Goal: Task Accomplishment & Management: Complete application form

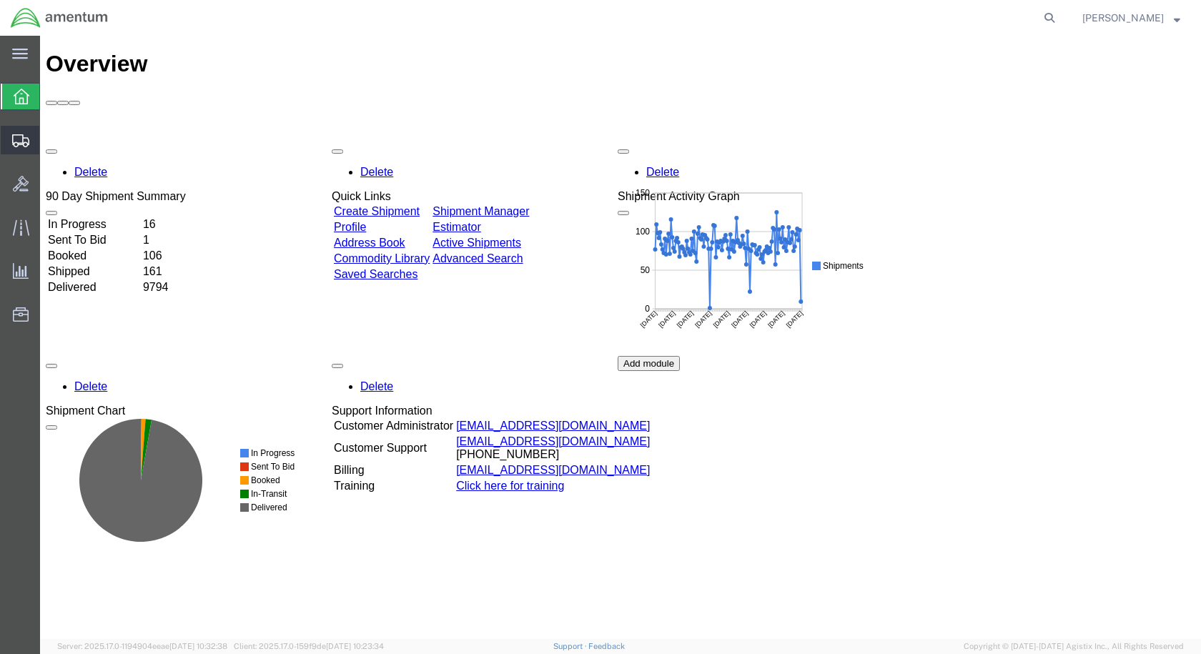
click at [0, 0] on span "Create Shipment" at bounding box center [0, 0] width 0 height 0
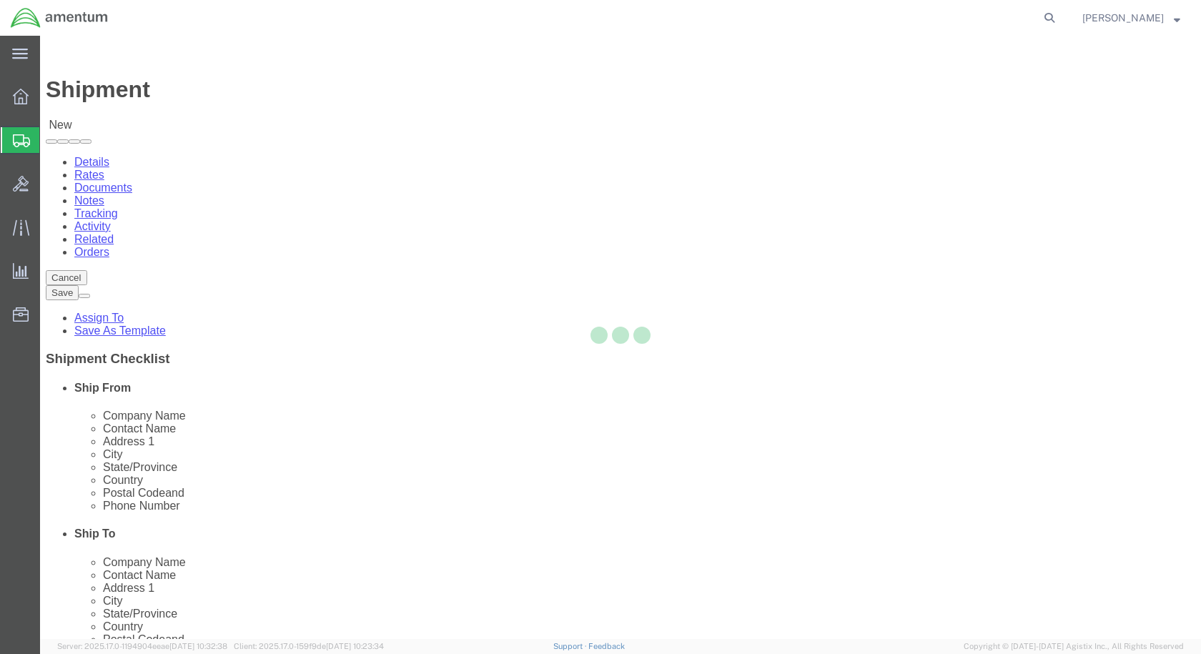
select select
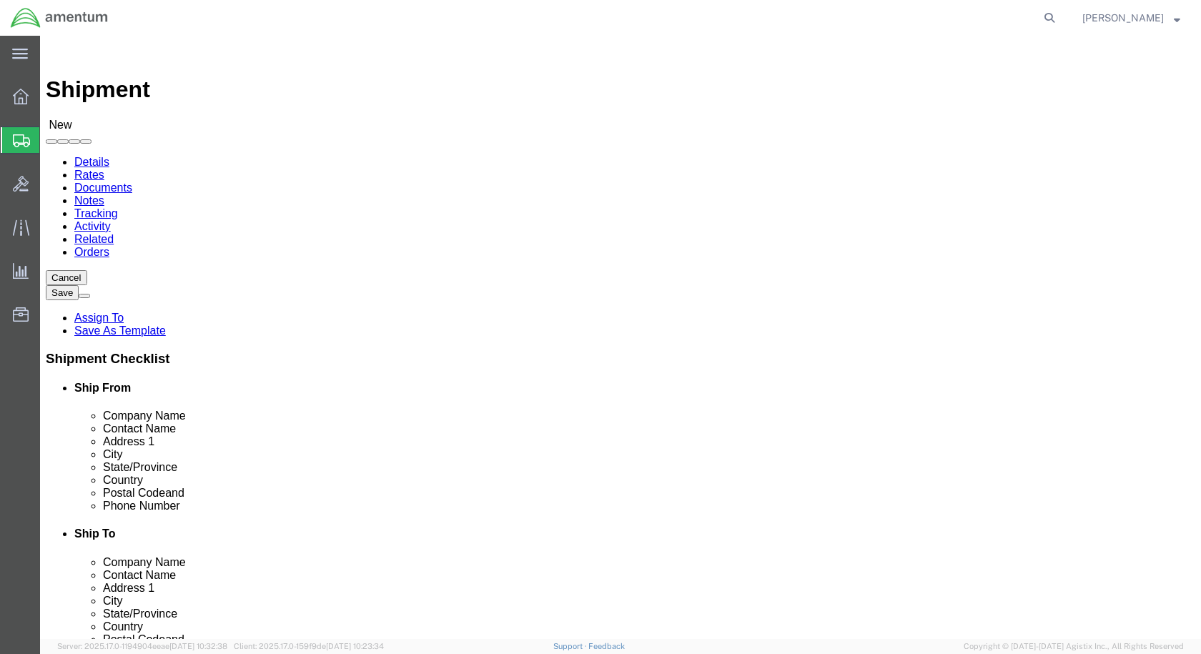
scroll to position [2859, 0]
select select "49927"
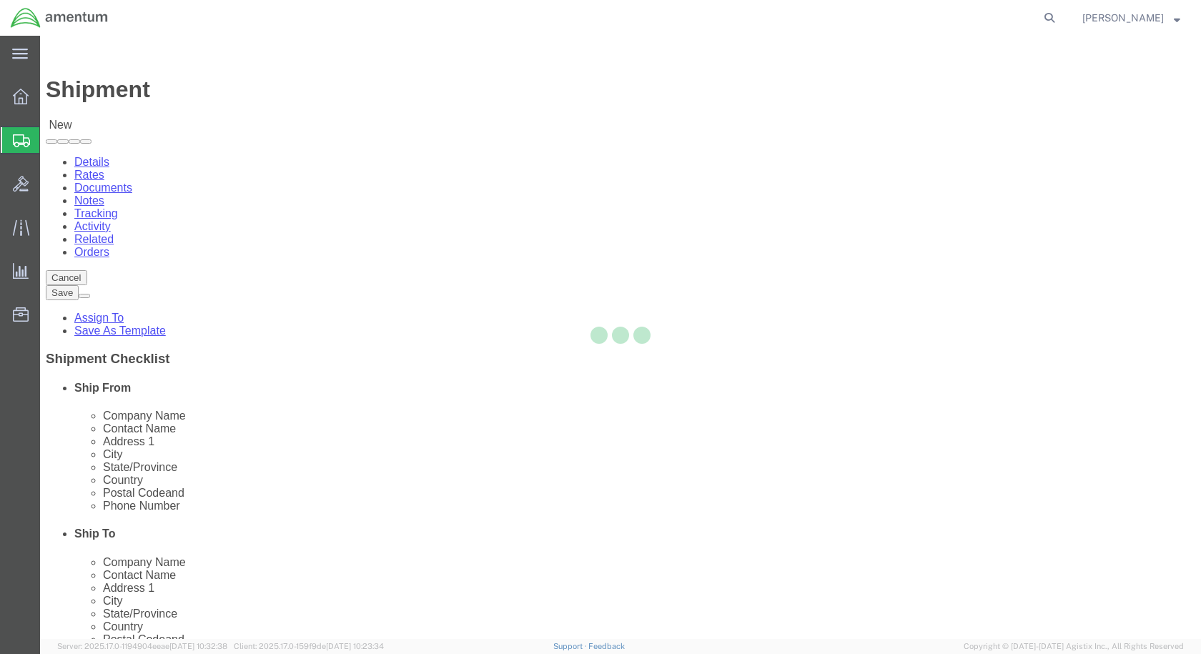
select select "NY"
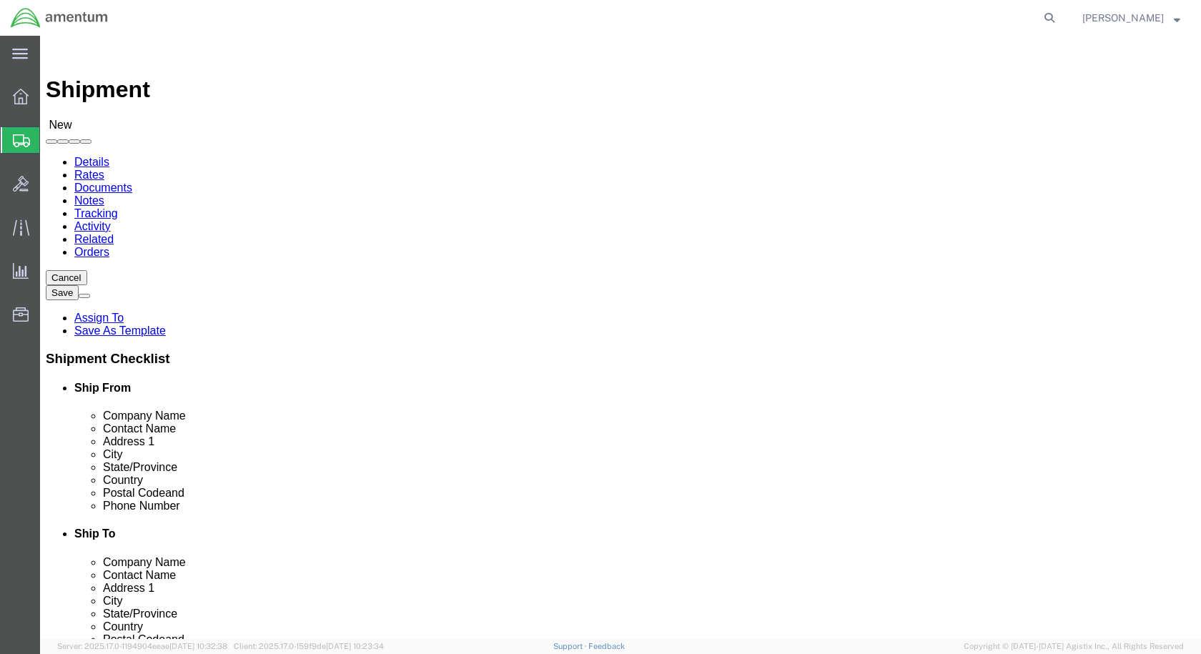
scroll to position [2787, 0]
select select "49941"
select select "[GEOGRAPHIC_DATA]"
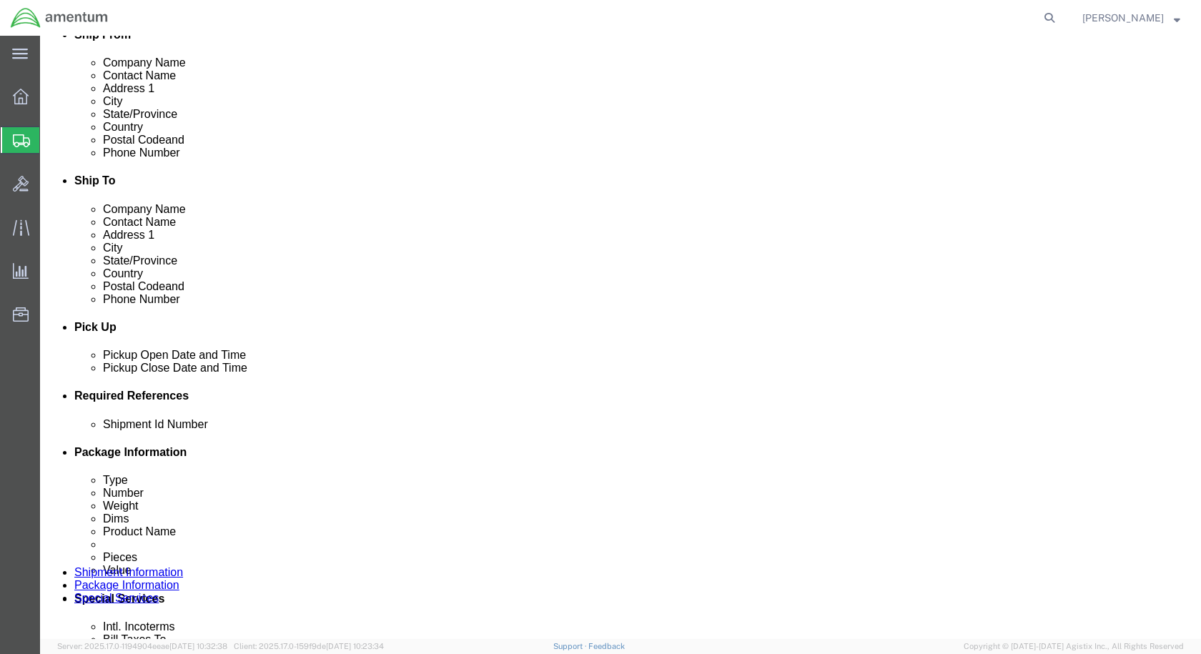
scroll to position [357, 0]
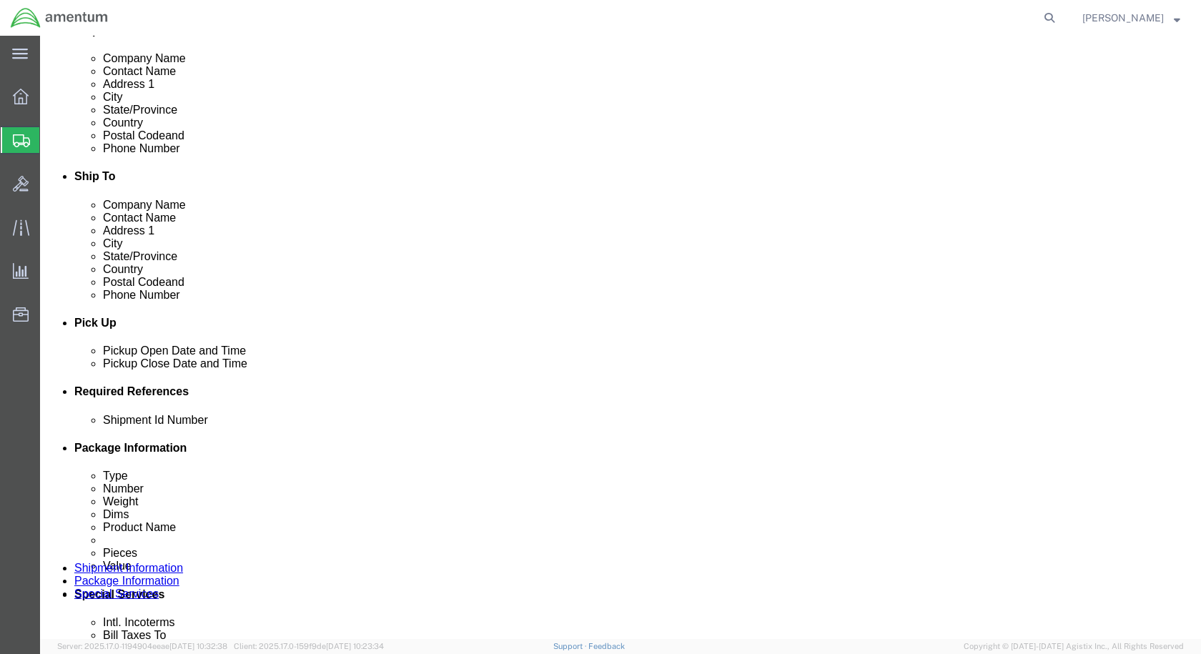
click div "[DATE] 11:00 AM"
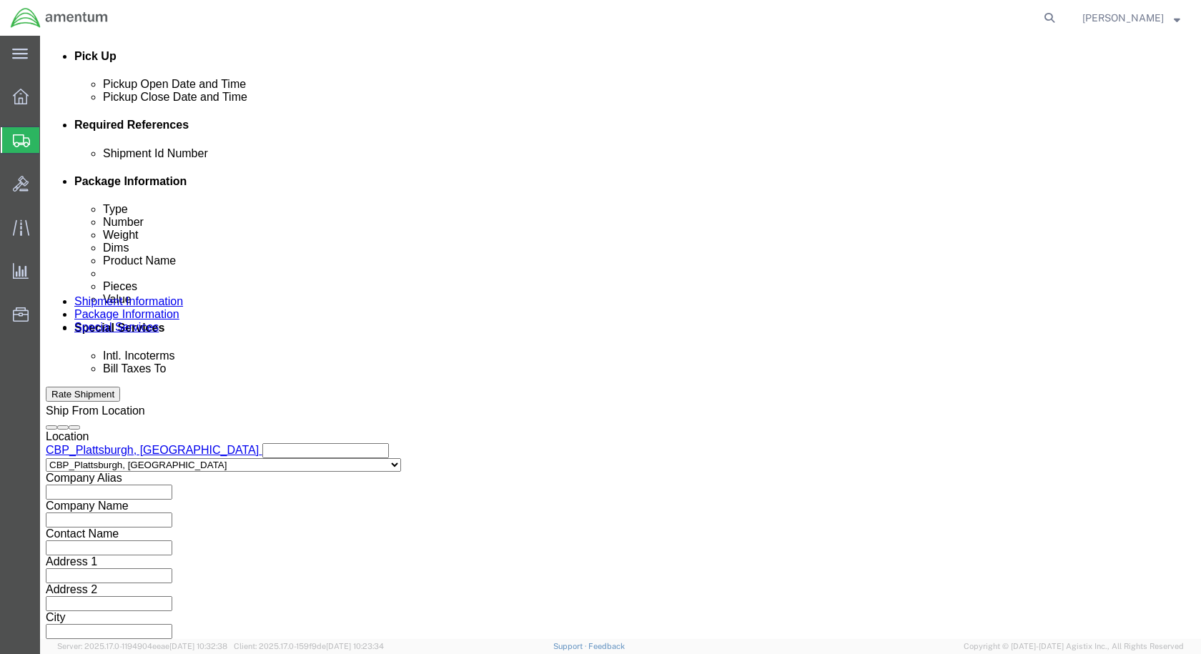
type input "2:00 pm"
click button "Apply"
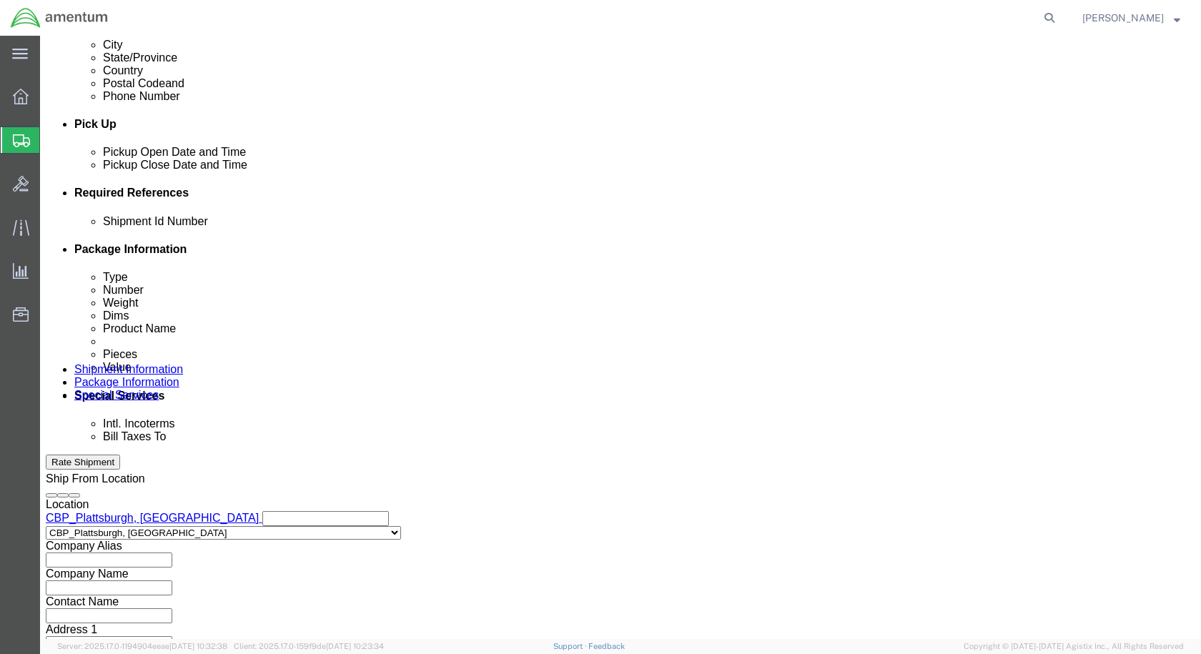
scroll to position [481, 0]
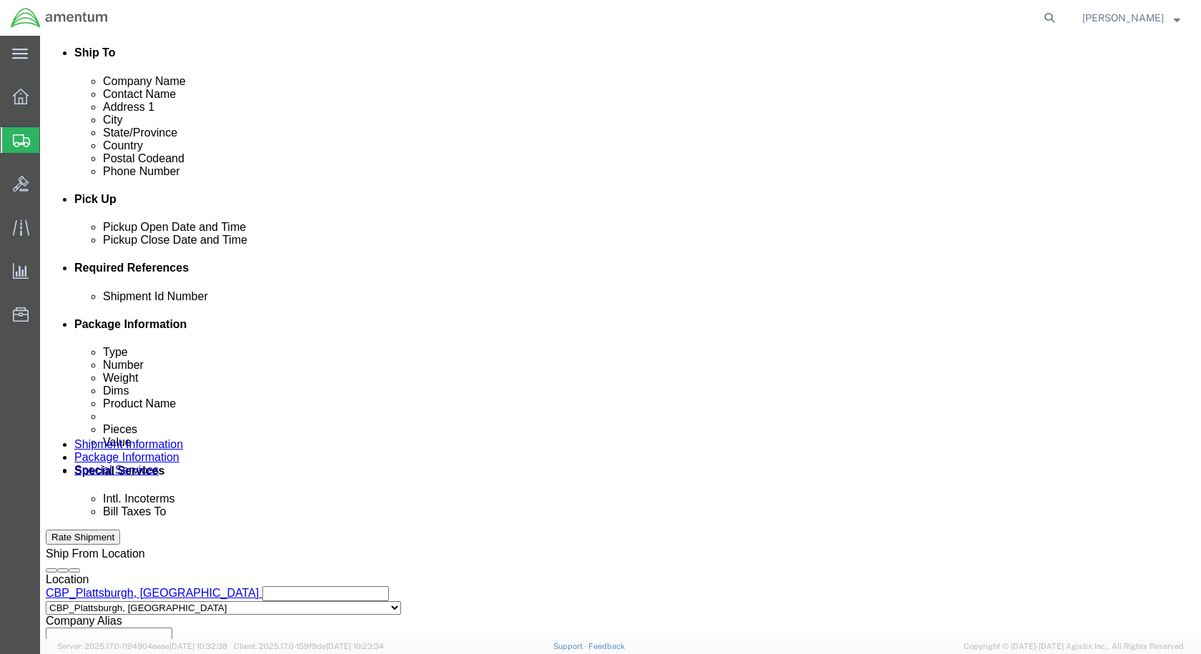
click button "Add reference"
click input "text"
type input "TOOL LOAN"
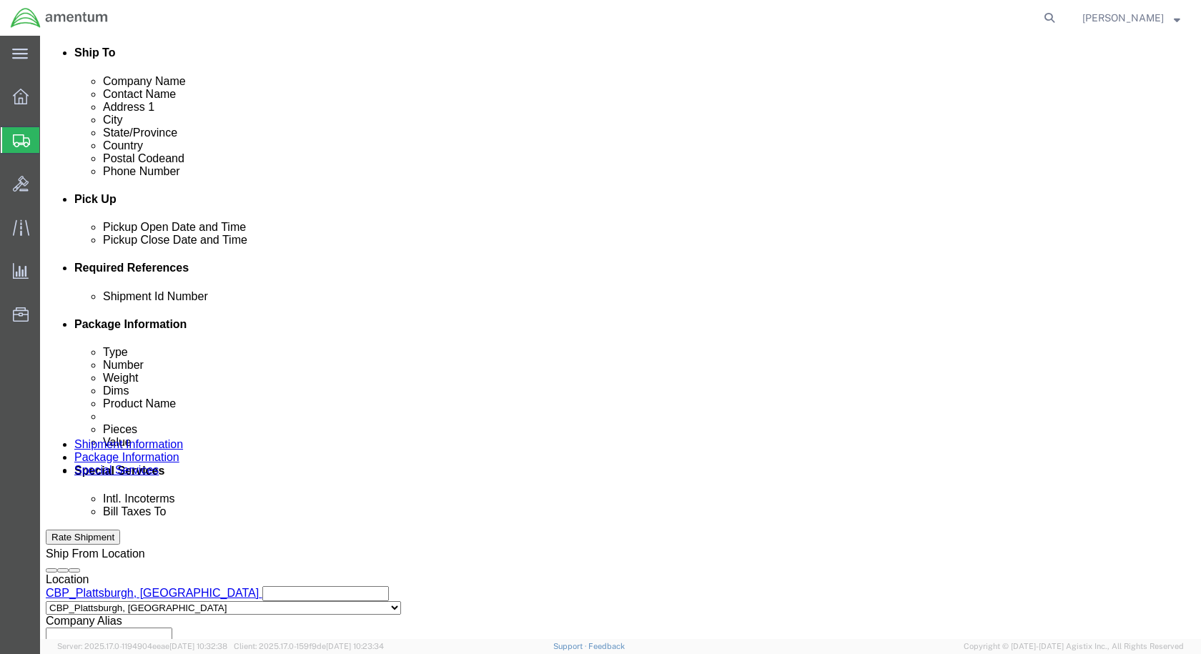
click select "Select Account Type Activity ID Airline Appointment Number ASN Batch Request # …"
select select "CUSTREF"
click select "Select Account Type Activity ID Airline Appointment Number ASN Batch Request # …"
click input "text"
type input "VIBROMETER KIT"
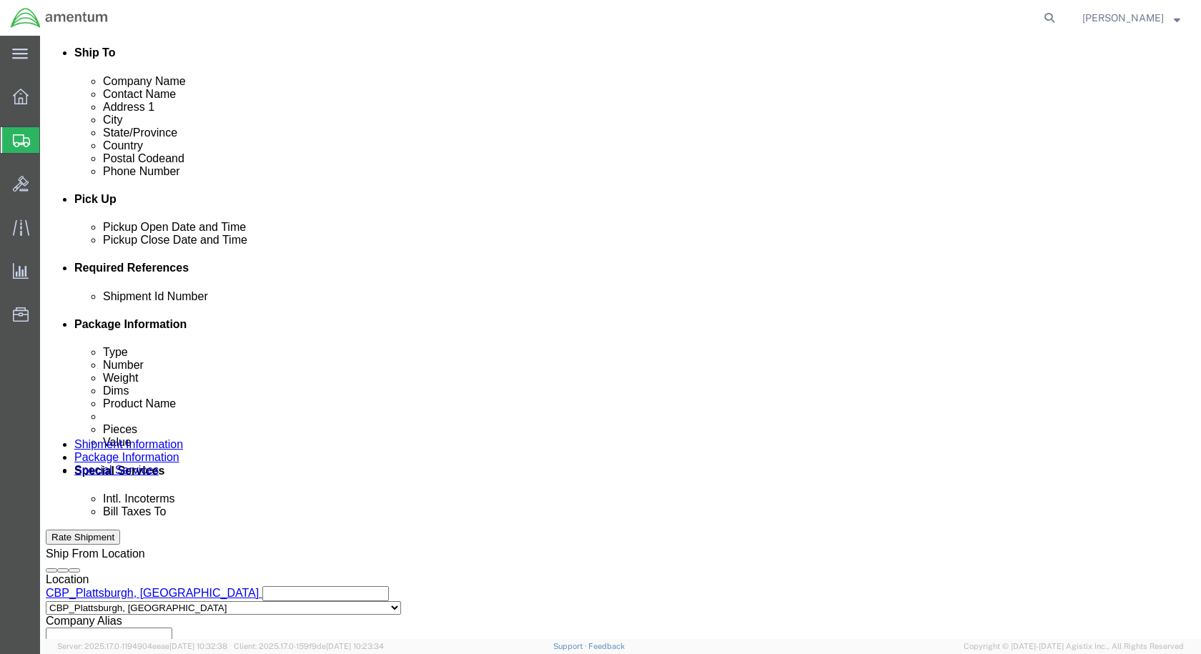
click select "Select Account Type Activity ID Airline Appointment Number ASN Batch Request # …"
select select "DEPT"
click select "Select Account Type Activity ID Airline Appointment Number ASN Batch Request # …"
click input "text"
type input "CBP"
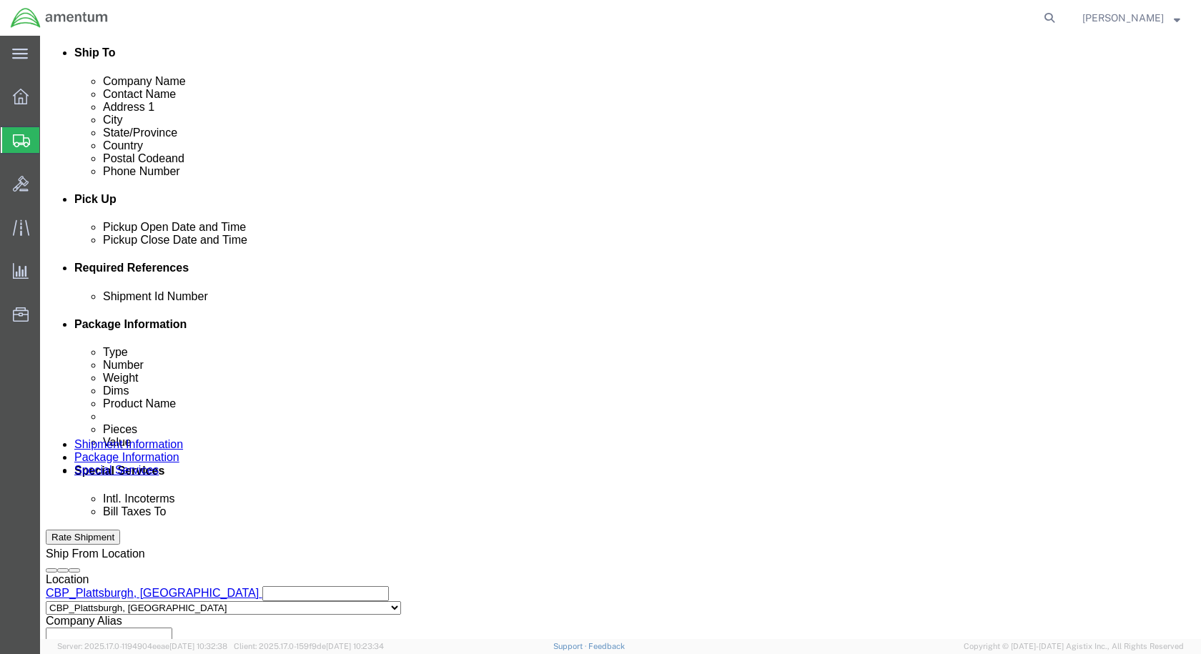
click select "Select Account Type Activity ID Airline Appointment Number ASN Batch Request # …"
select select "PROJNUM"
click select "Select Account Type Activity ID Airline Appointment Number ASN Batch Request # …"
click input "text"
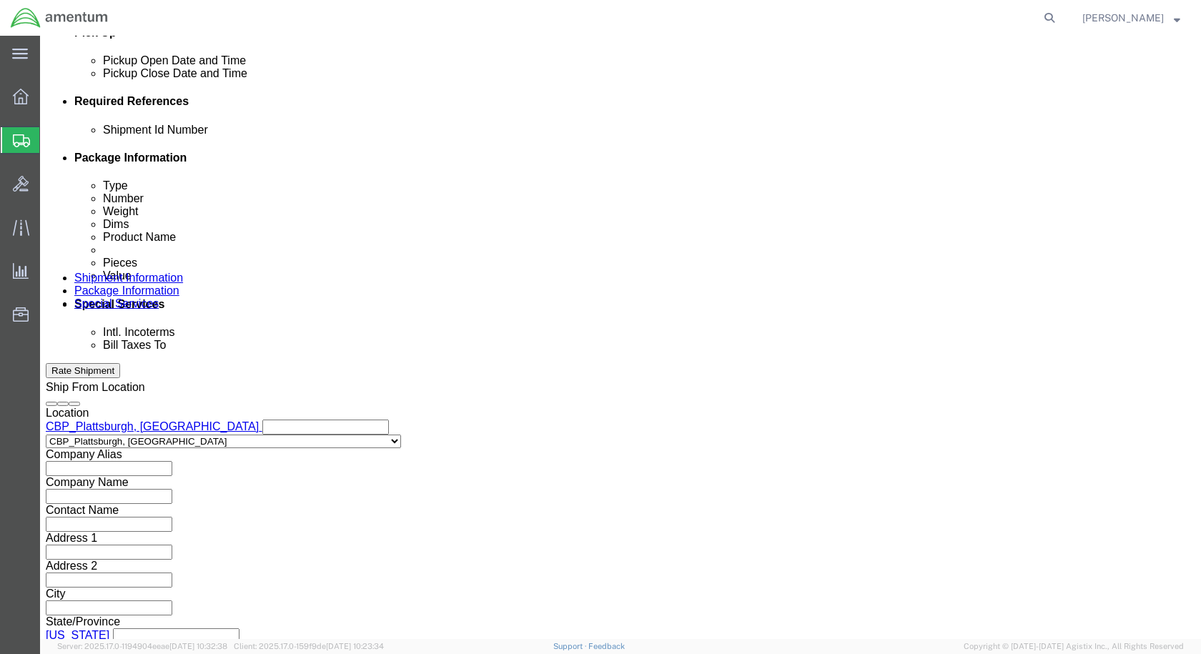
scroll to position [651, 0]
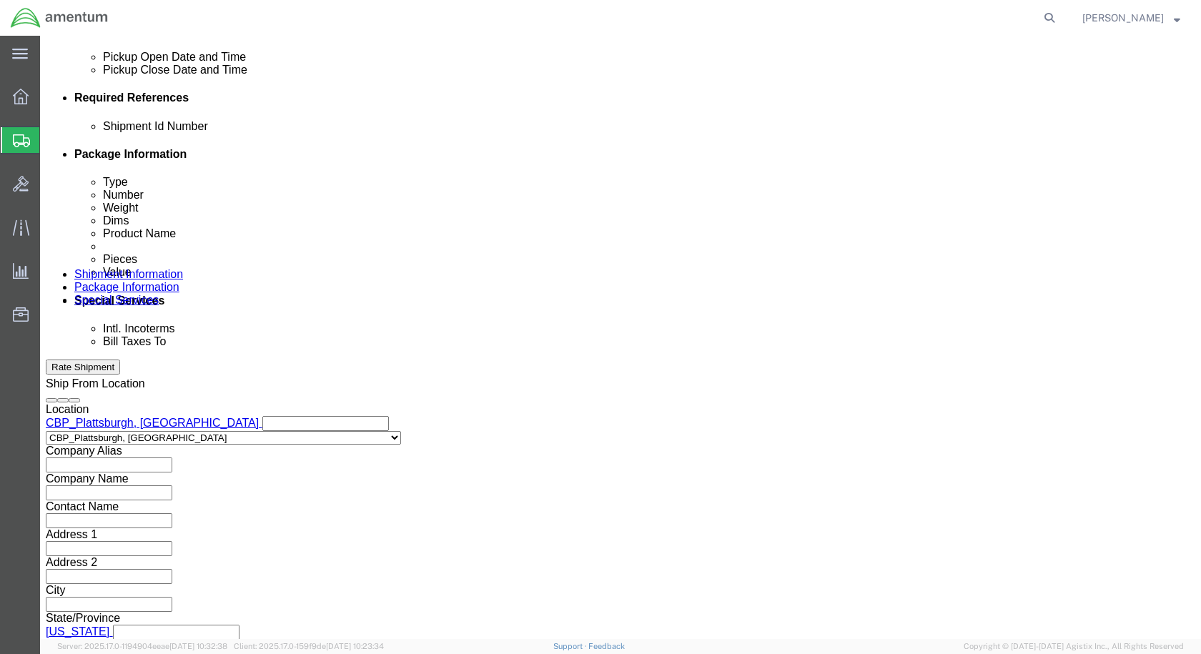
type input "6118.03.03.2219.000.EPL.0000"
click button "Continue"
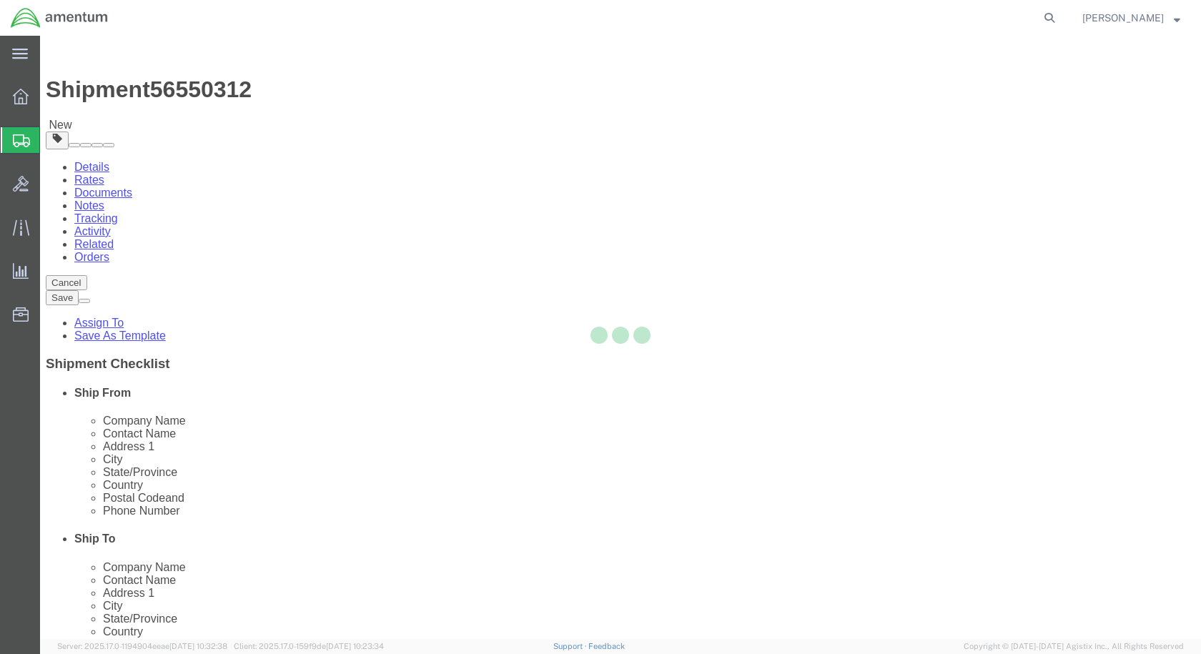
select select "CBOX"
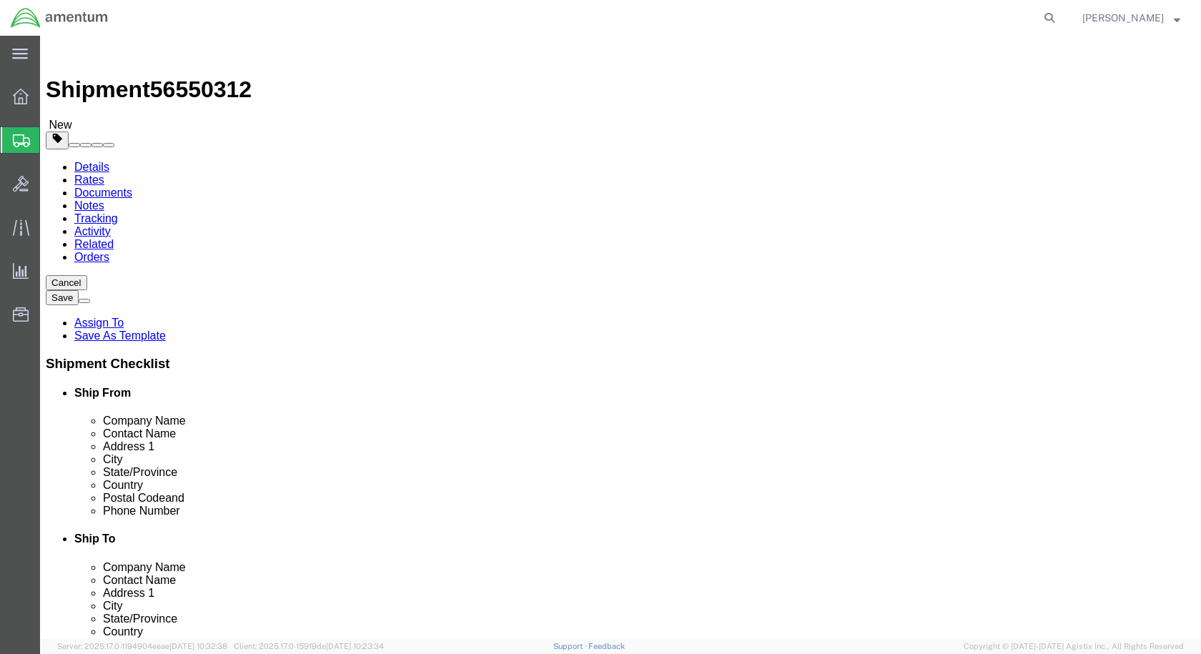
click link "Add Content"
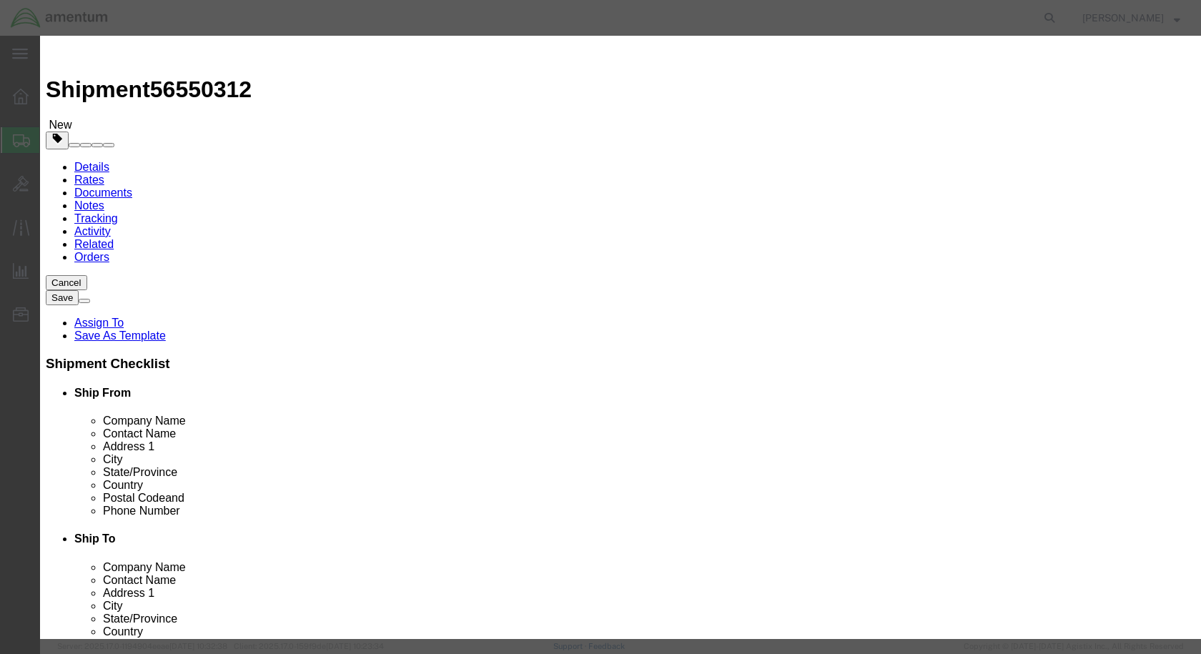
click input "text"
type input "3656-A"
click input "text"
type input "VIBROMETER KIT"
drag, startPoint x: 344, startPoint y: 139, endPoint x: 317, endPoint y: 138, distance: 27.9
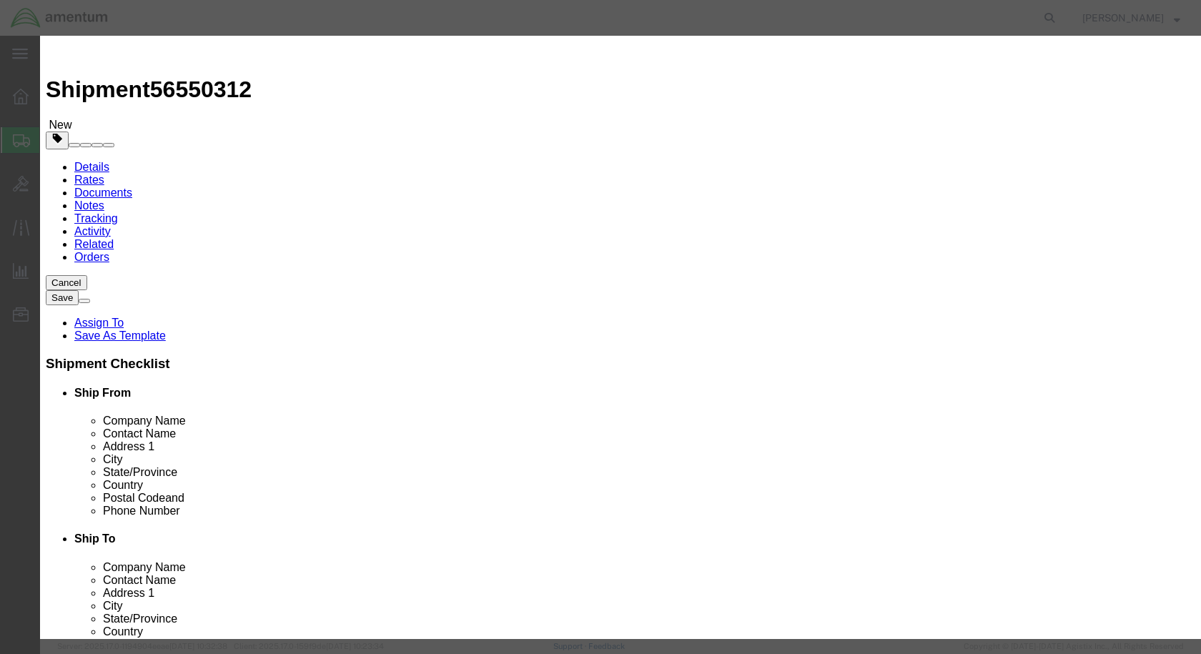
click div "Pieces 0 Select Bag Barrels 100Board Feet Bottle Box Blister Pack Carats Can Ca…"
type input "1"
drag, startPoint x: 384, startPoint y: 261, endPoint x: 299, endPoint y: 255, distance: 85.9
click div "SKU 3656-A"
click input "text"
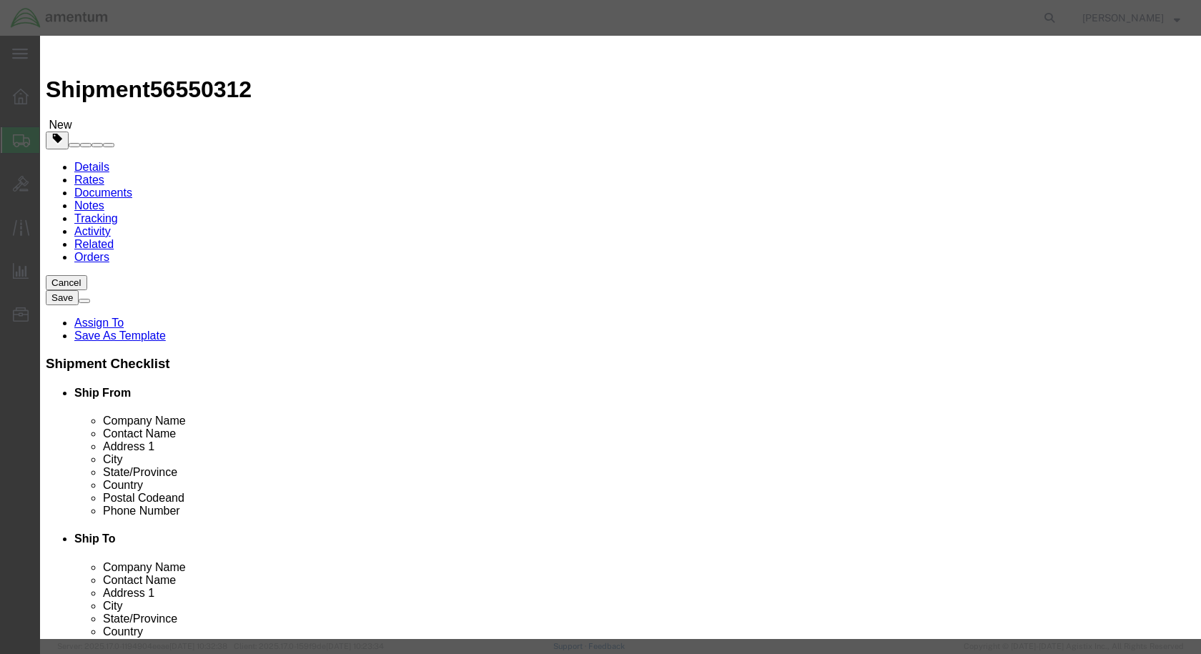
type input "3000"
click button "Save & Close"
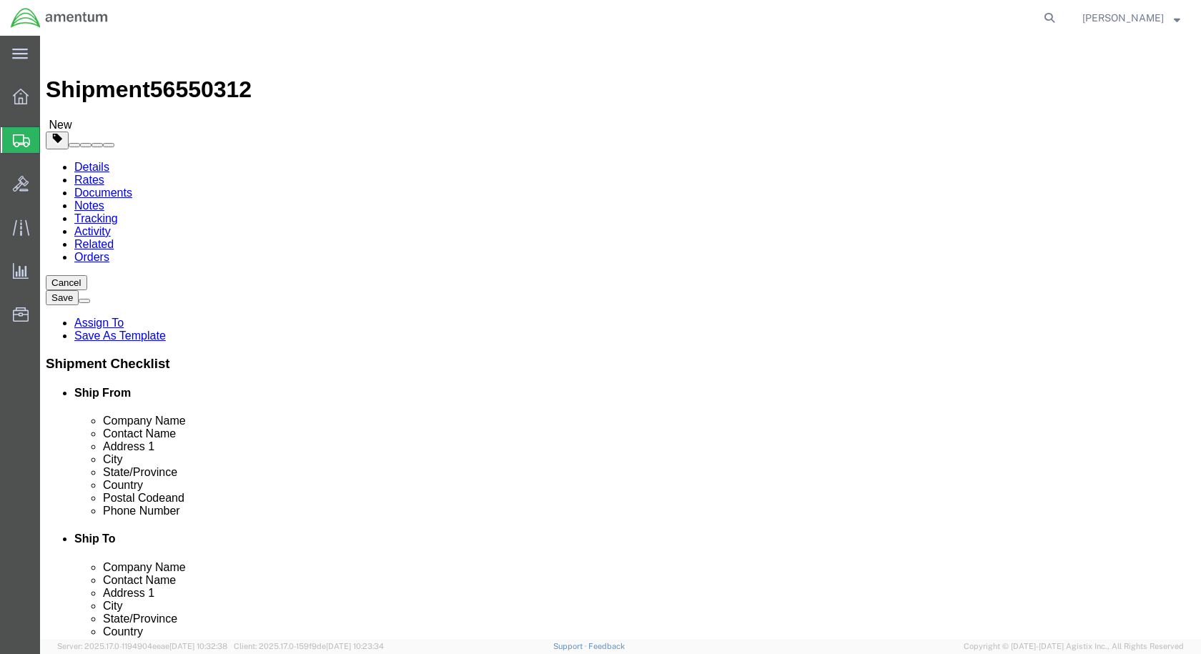
click div "Package Content # 1 x Package Type Select BCK Boxes Bale(s) Basket(s) Bolt(s) B…"
click input "text"
type input "22"
type input "14"
type input "12"
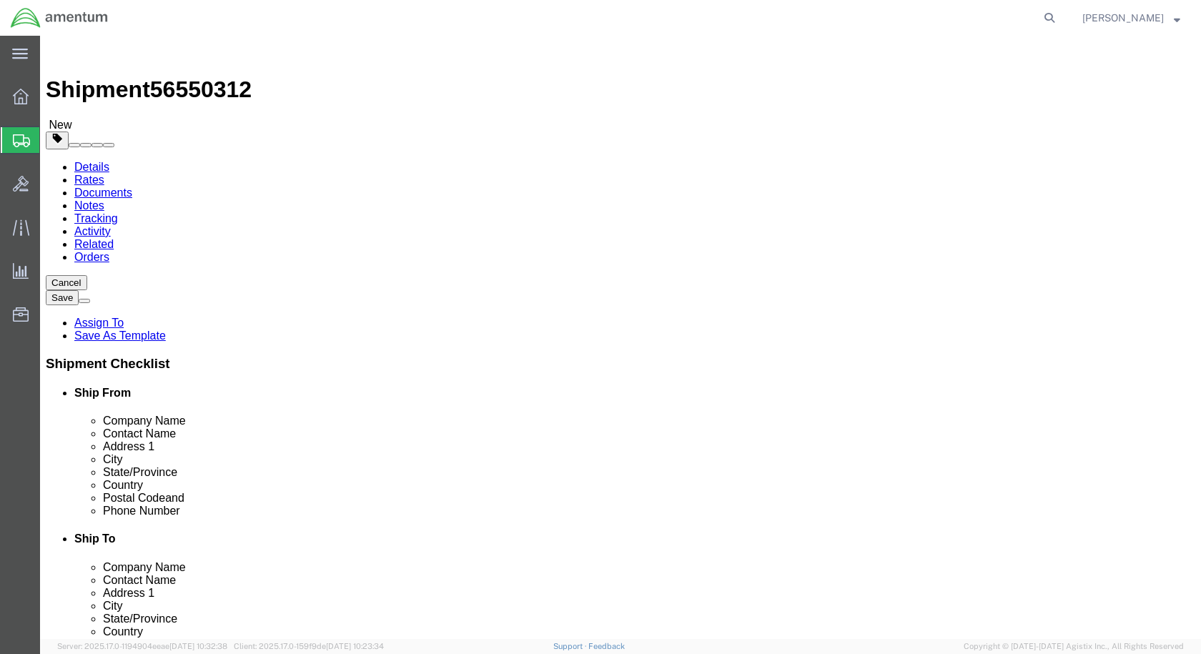
type input "14.5"
click button "Rate Shipment"
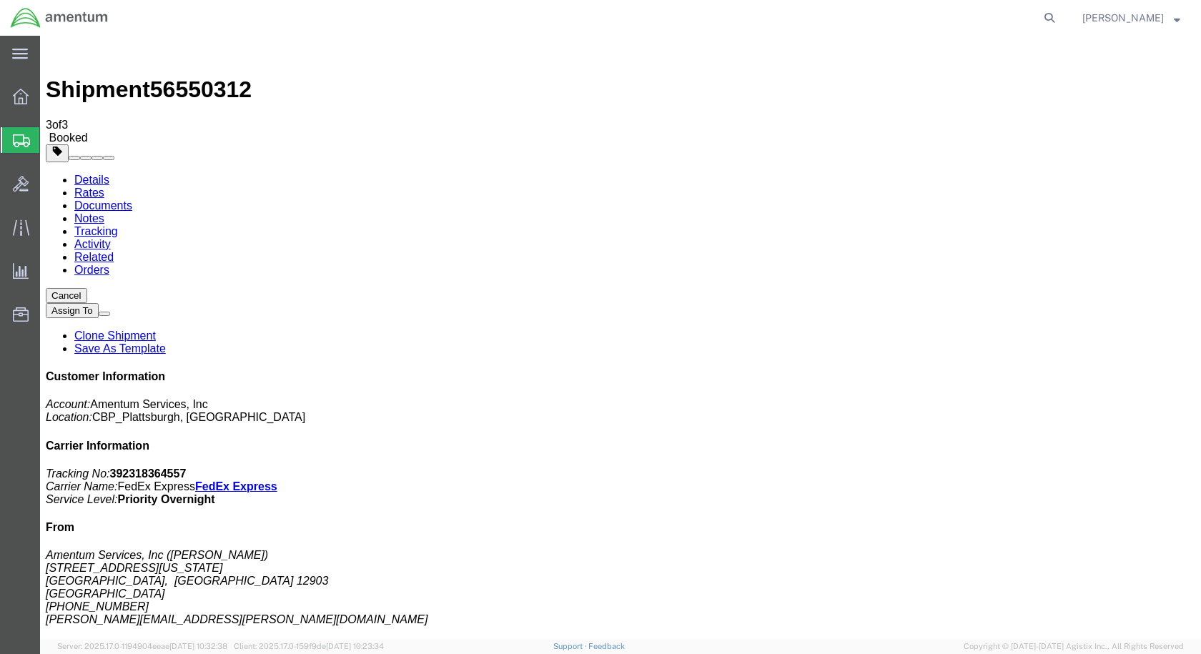
drag, startPoint x: 507, startPoint y: 255, endPoint x: 562, endPoint y: 400, distance: 155.4
drag, startPoint x: 503, startPoint y: 257, endPoint x: 443, endPoint y: 452, distance: 204.1
click at [1128, 19] on span "[PERSON_NAME]" at bounding box center [1122, 18] width 81 height 16
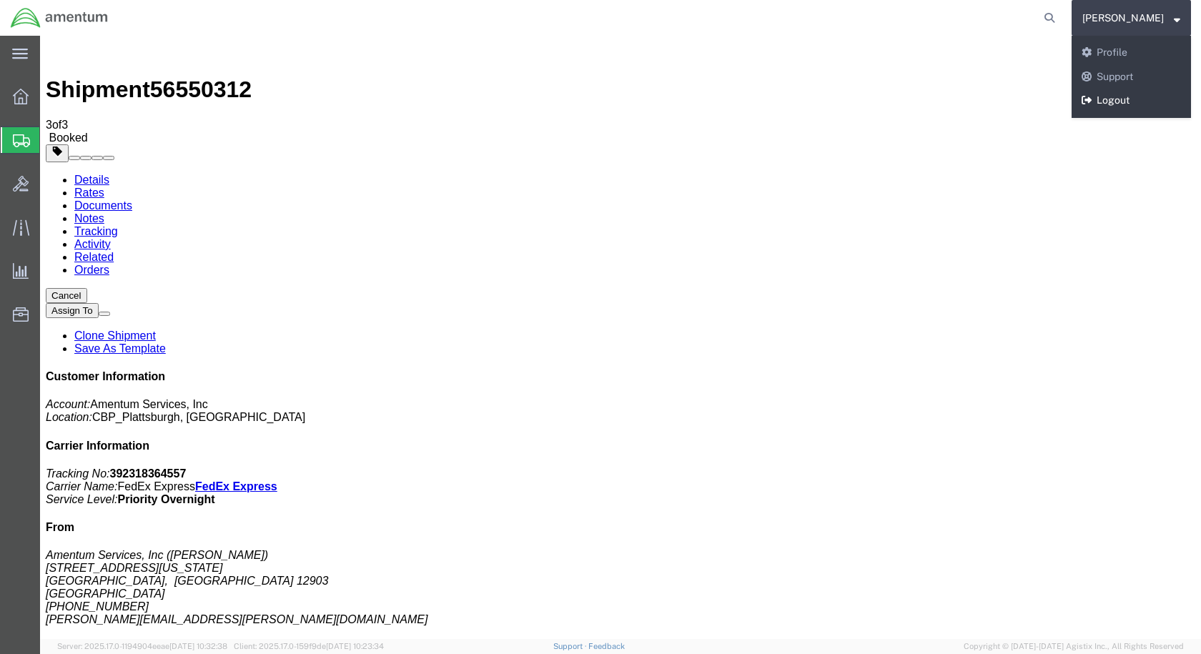
click at [1148, 103] on link "Logout" at bounding box center [1130, 101] width 119 height 24
